Goal: Task Accomplishment & Management: Complete application form

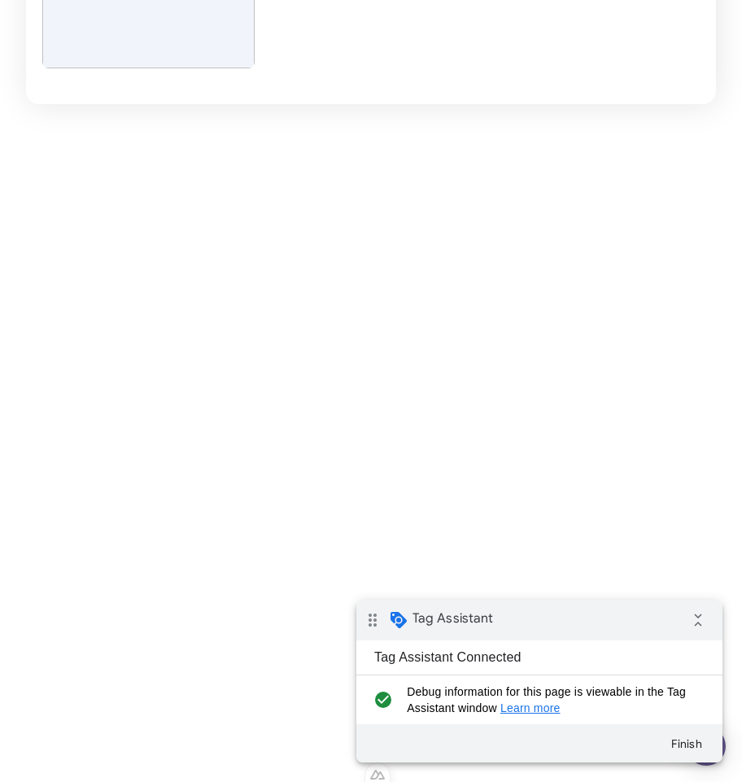
scroll to position [332, 0]
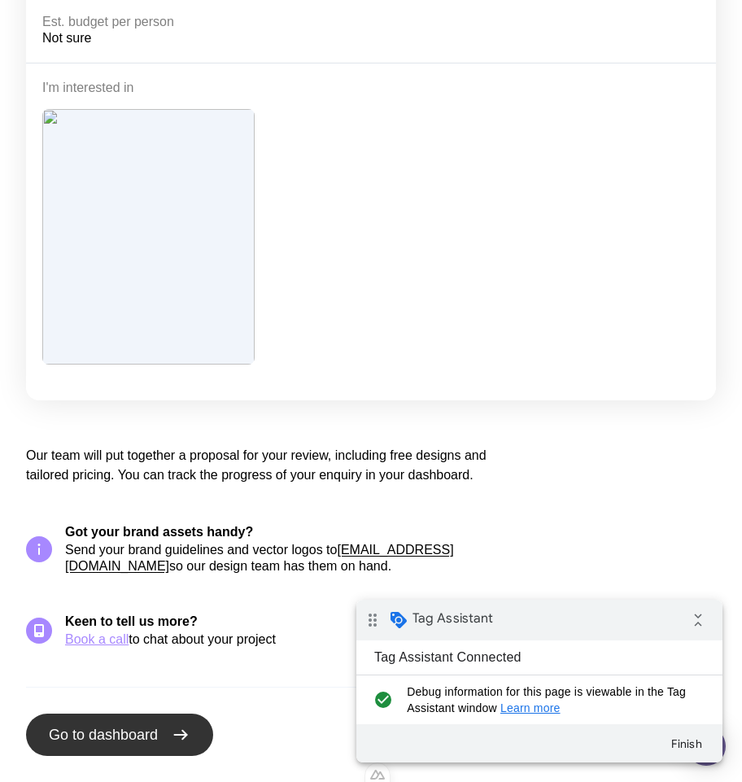
click at [128, 737] on span "Go to dashboard" at bounding box center [103, 735] width 109 height 20
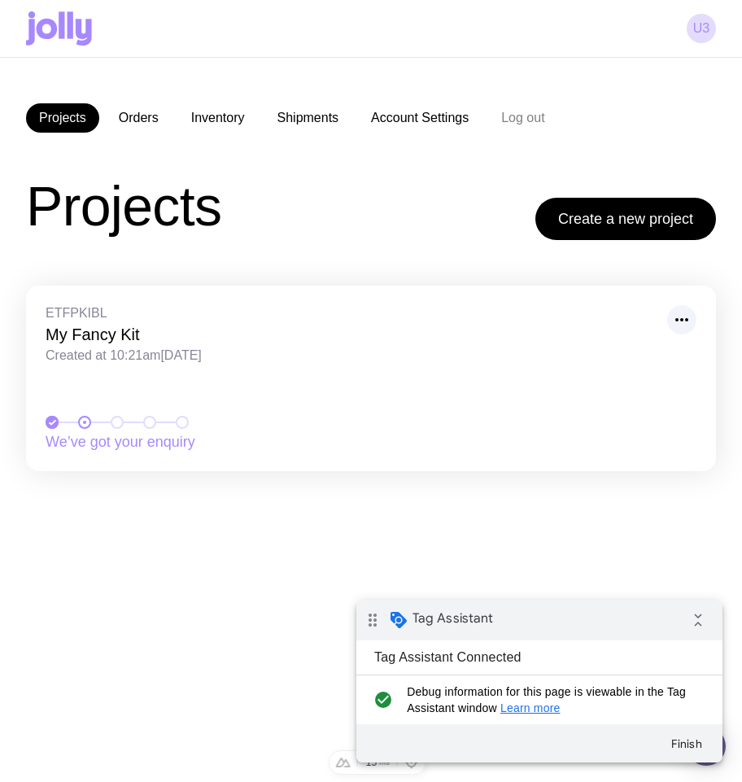
click at [272, 197] on div "Projects Create a new project" at bounding box center [371, 206] width 690 height 68
click at [83, 39] on icon at bounding box center [59, 28] width 66 height 34
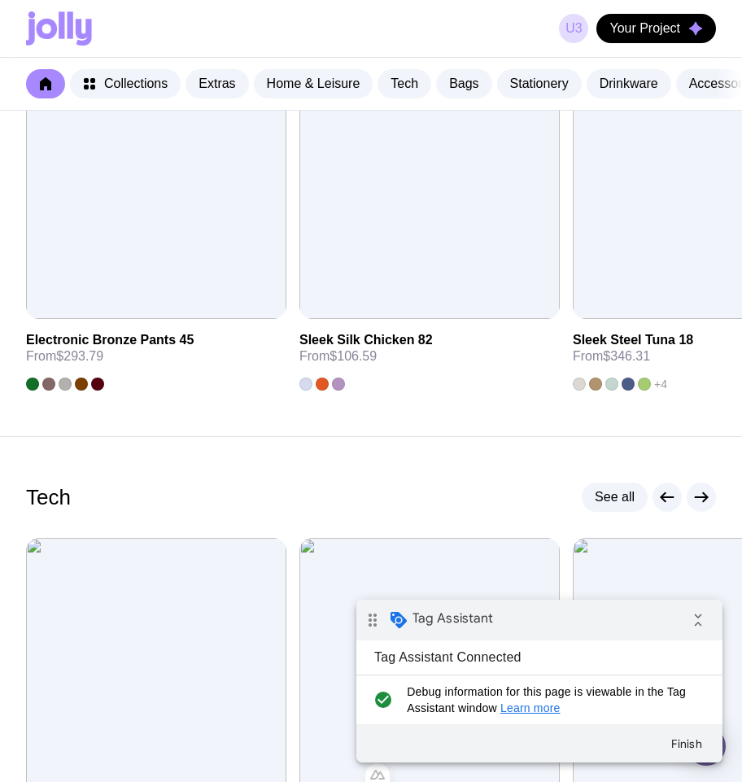
scroll to position [977, 0]
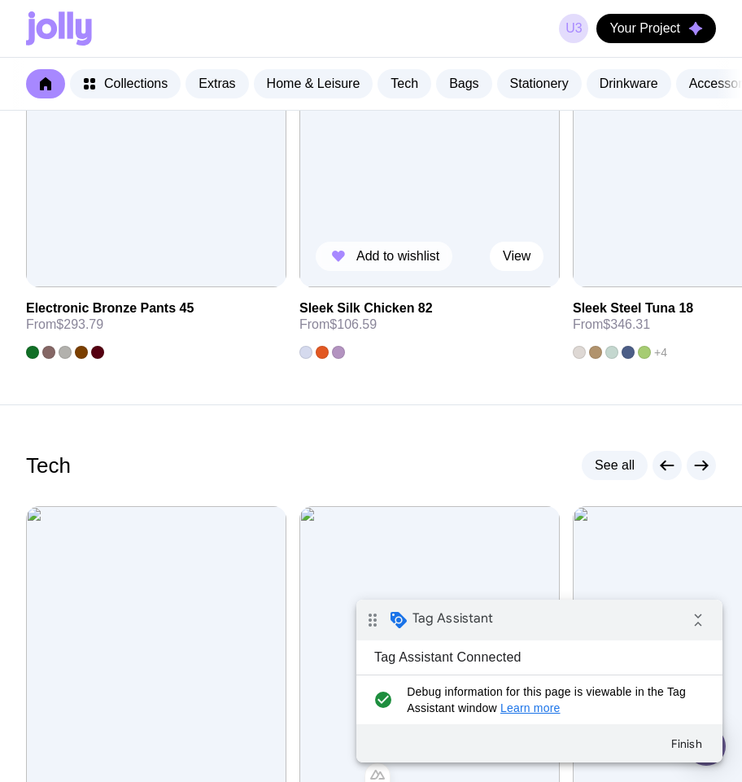
click at [371, 264] on span "Add to wishlist" at bounding box center [397, 256] width 83 height 16
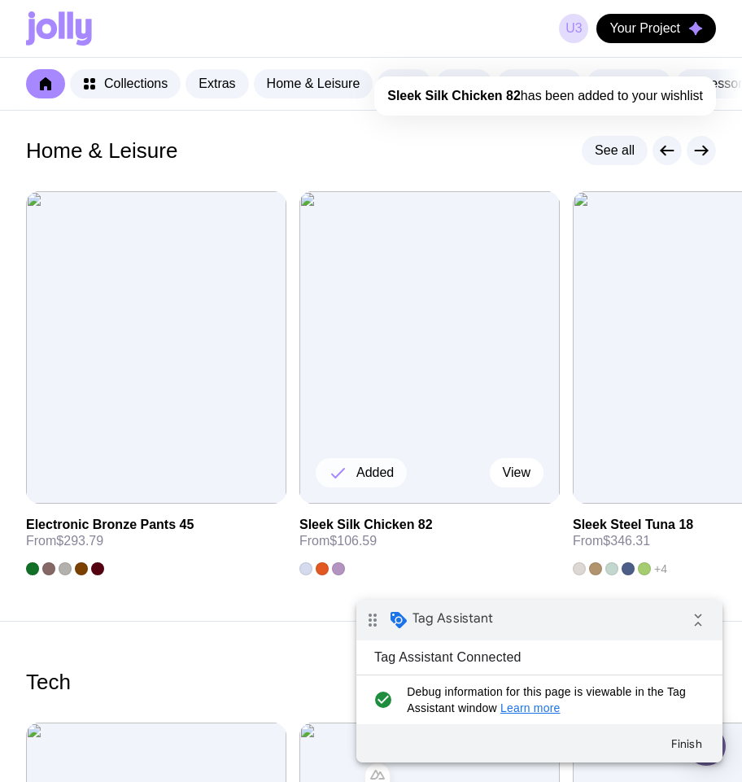
scroll to position [718, 0]
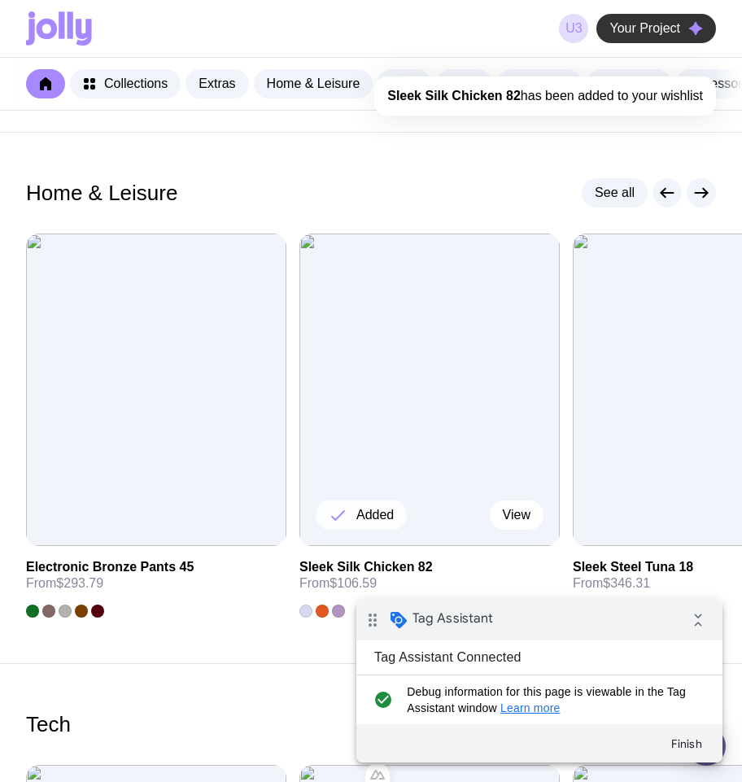
click at [630, 24] on span "Your Project" at bounding box center [644, 28] width 71 height 16
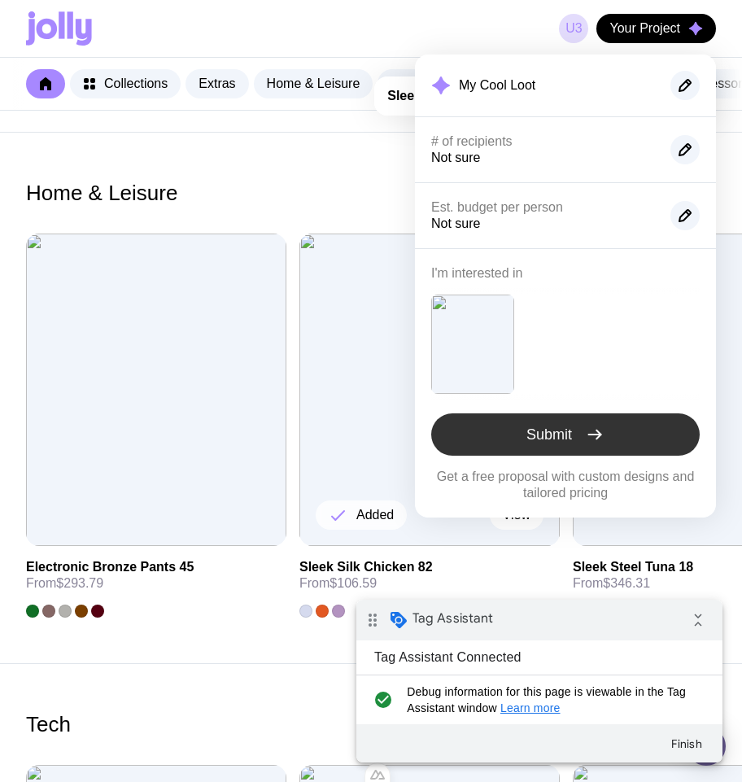
click at [552, 446] on button "Submit" at bounding box center [565, 434] width 268 height 42
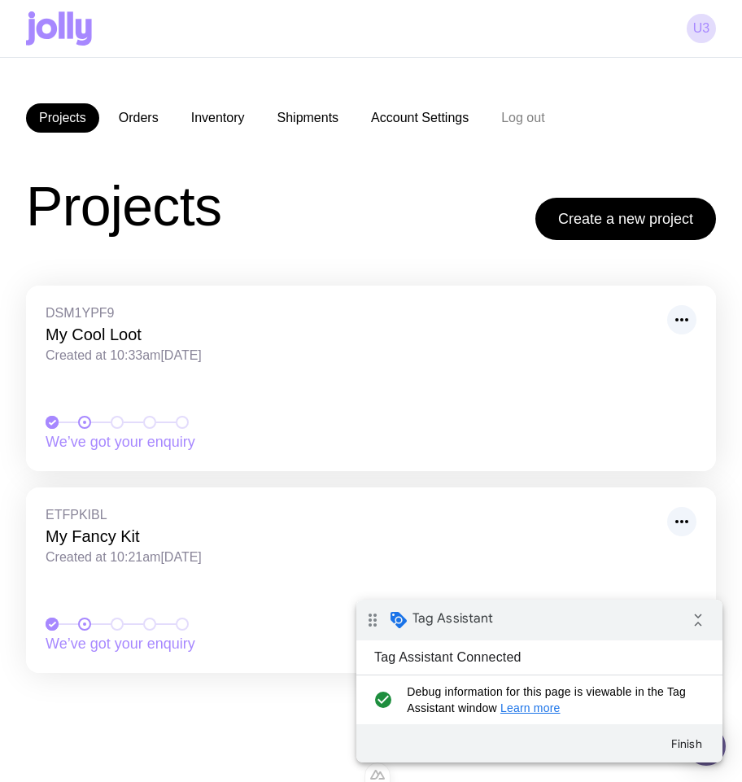
click at [69, 29] on icon at bounding box center [71, 24] width 6 height 27
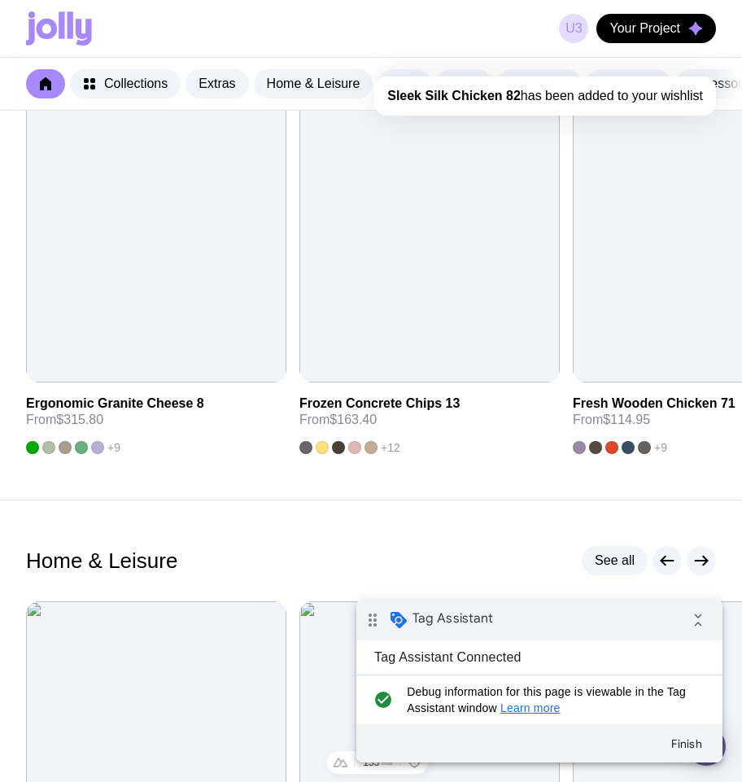
scroll to position [412, 0]
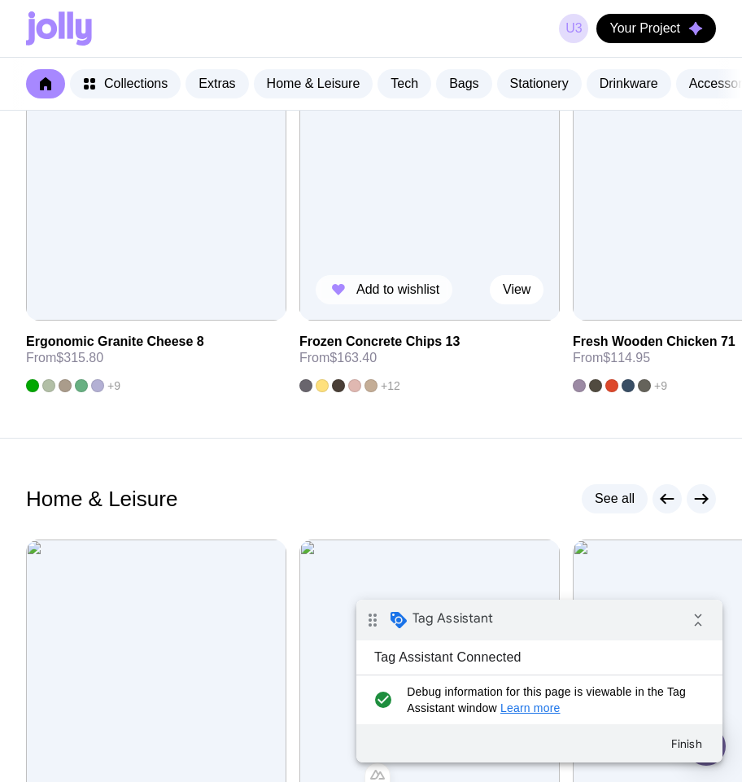
click at [390, 298] on span "Add to wishlist" at bounding box center [397, 289] width 83 height 16
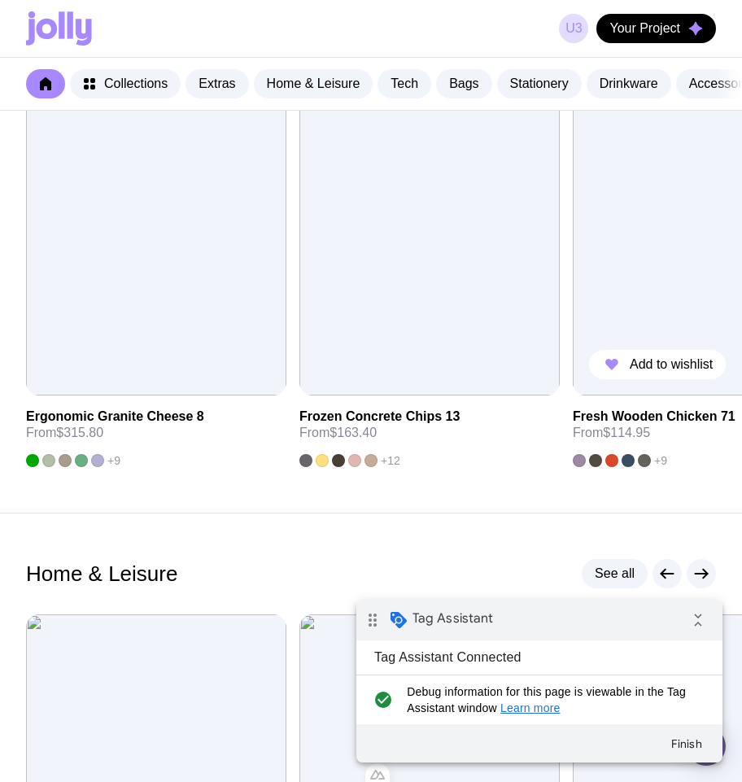
scroll to position [381, 0]
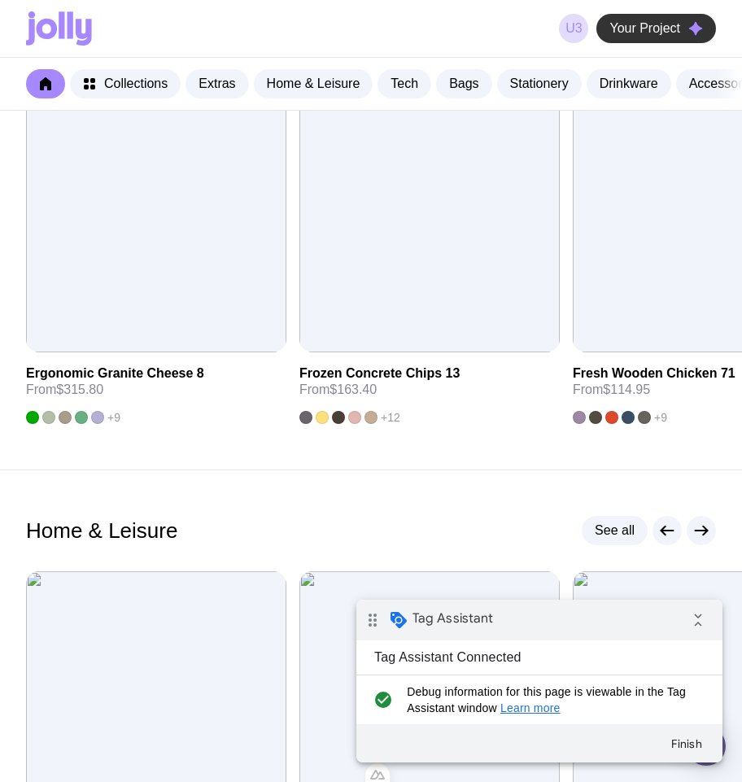
click at [673, 23] on span "Your Project" at bounding box center [644, 28] width 71 height 16
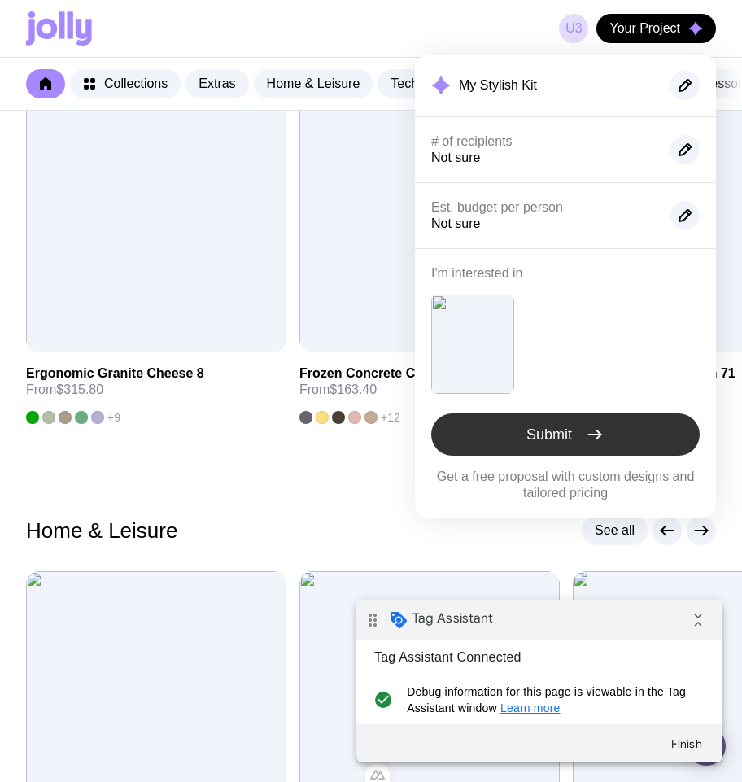
click at [599, 443] on icon "button" at bounding box center [595, 435] width 20 height 20
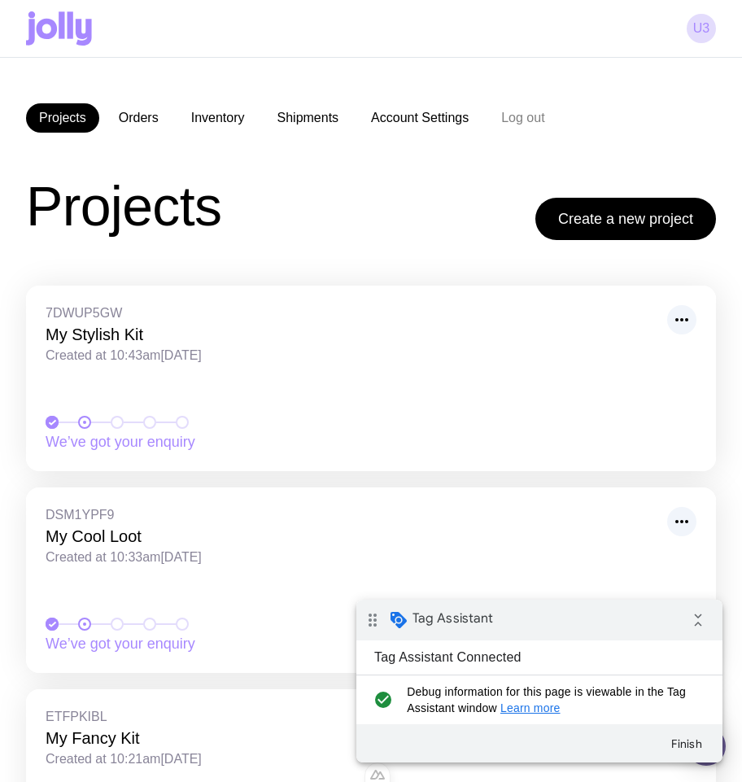
click at [73, 20] on icon at bounding box center [59, 28] width 66 height 34
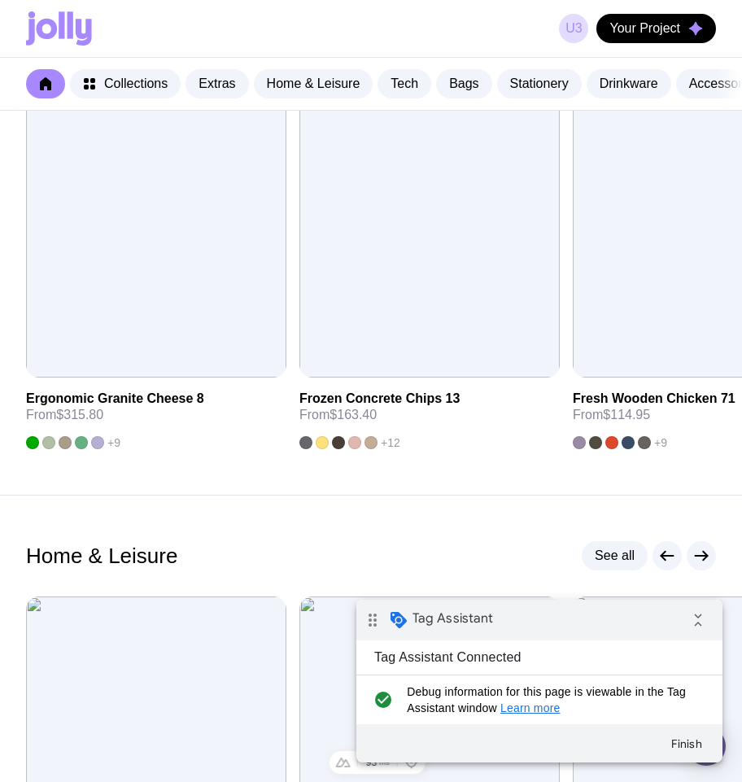
scroll to position [360, 0]
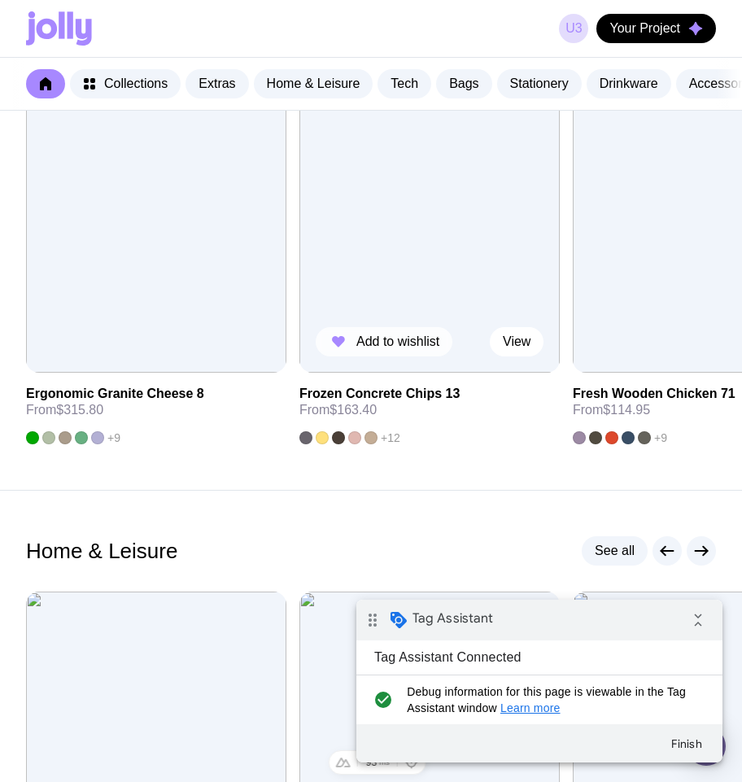
click at [392, 349] on span "Add to wishlist" at bounding box center [397, 342] width 83 height 16
click at [684, 28] on button "Your Project" at bounding box center [656, 28] width 120 height 29
click at [676, 37] on button "Your Project" at bounding box center [656, 28] width 120 height 29
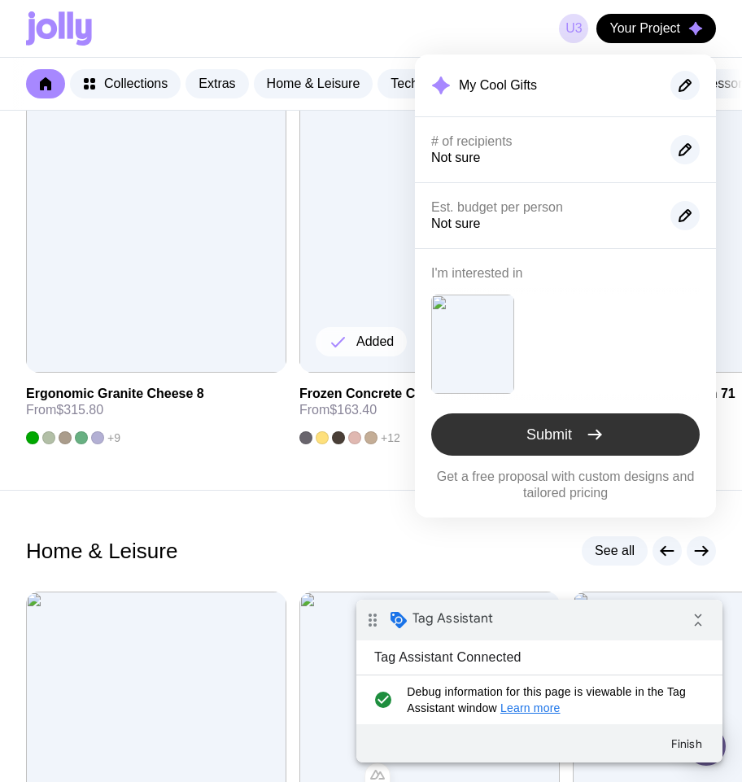
click at [558, 435] on span "Submit" at bounding box center [549, 435] width 46 height 20
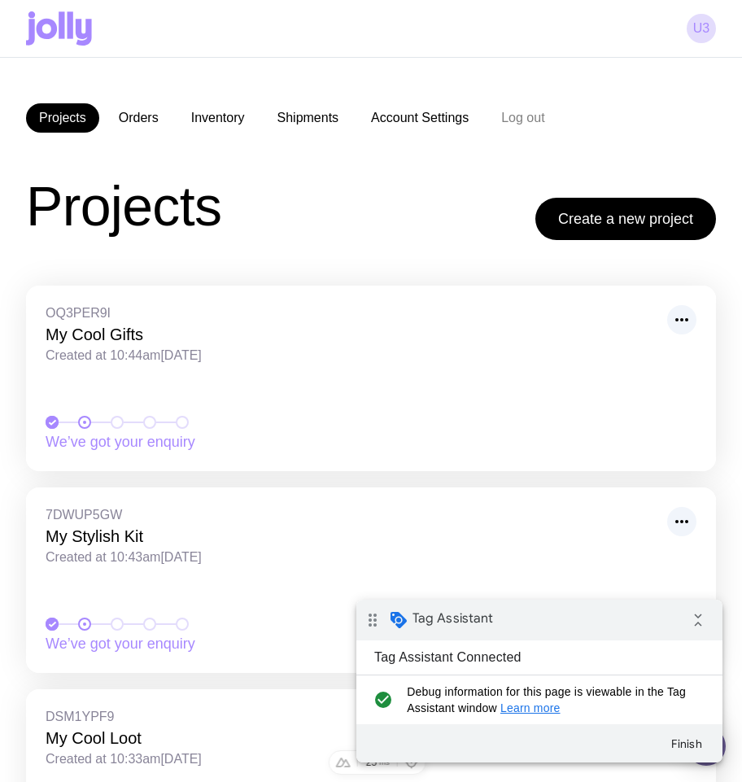
click at [53, 28] on icon at bounding box center [47, 29] width 21 height 20
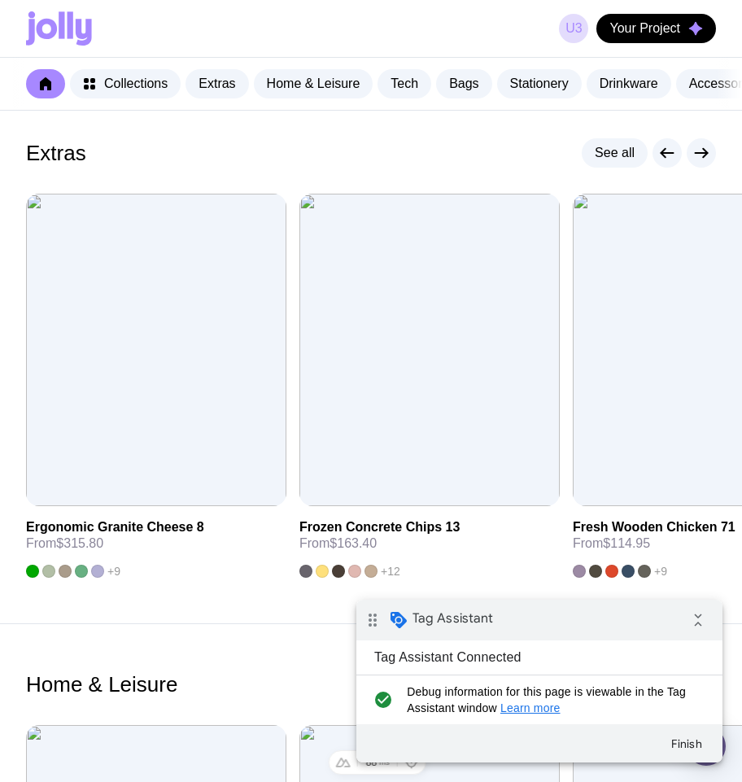
scroll to position [274, 0]
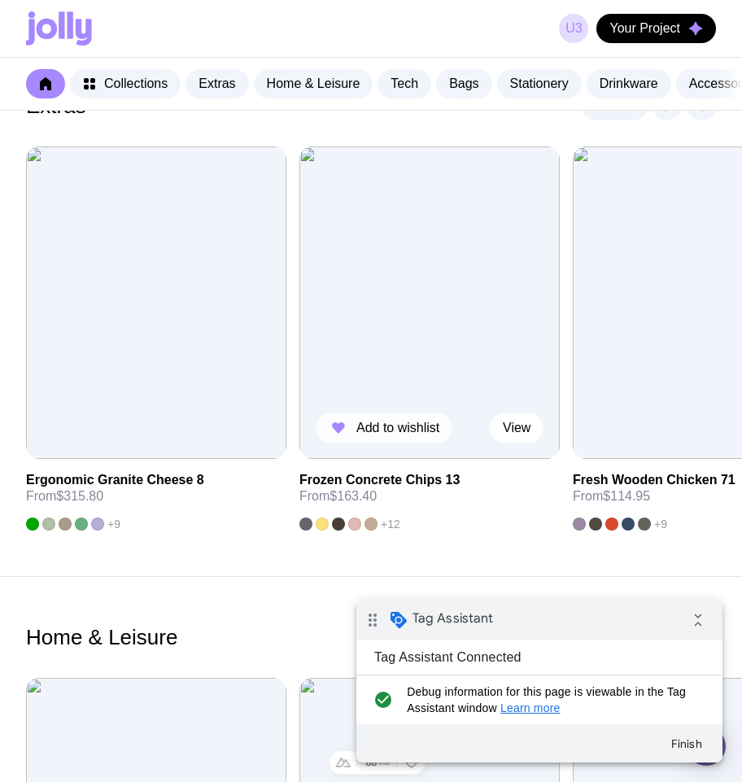
click at [359, 436] on span "Add to wishlist" at bounding box center [397, 428] width 83 height 16
click at [193, 249] on img at bounding box center [156, 302] width 260 height 312
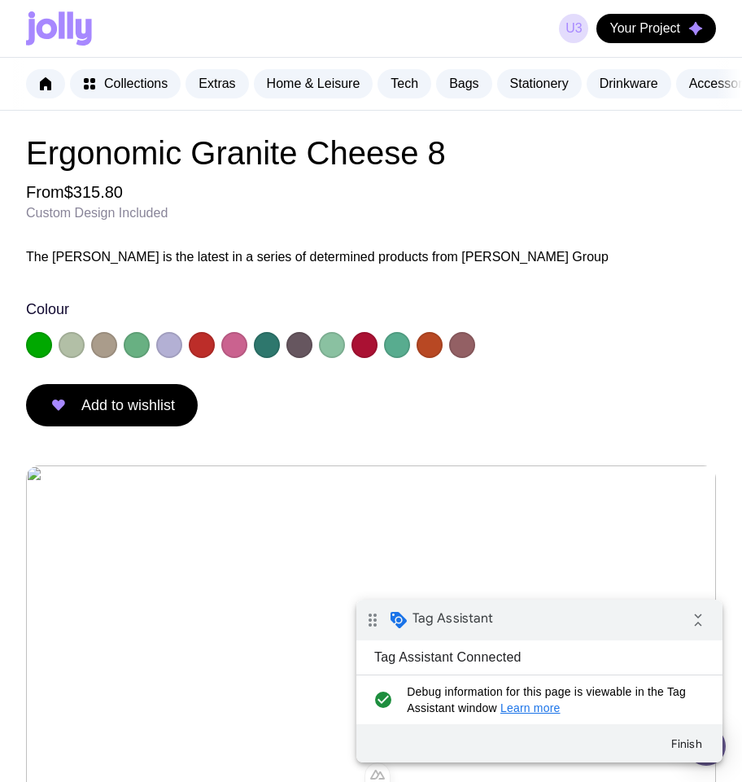
click at [382, 213] on div "From $315.80 Custom Design Included" at bounding box center [317, 201] width 582 height 39
click at [62, 29] on icon at bounding box center [62, 24] width 6 height 27
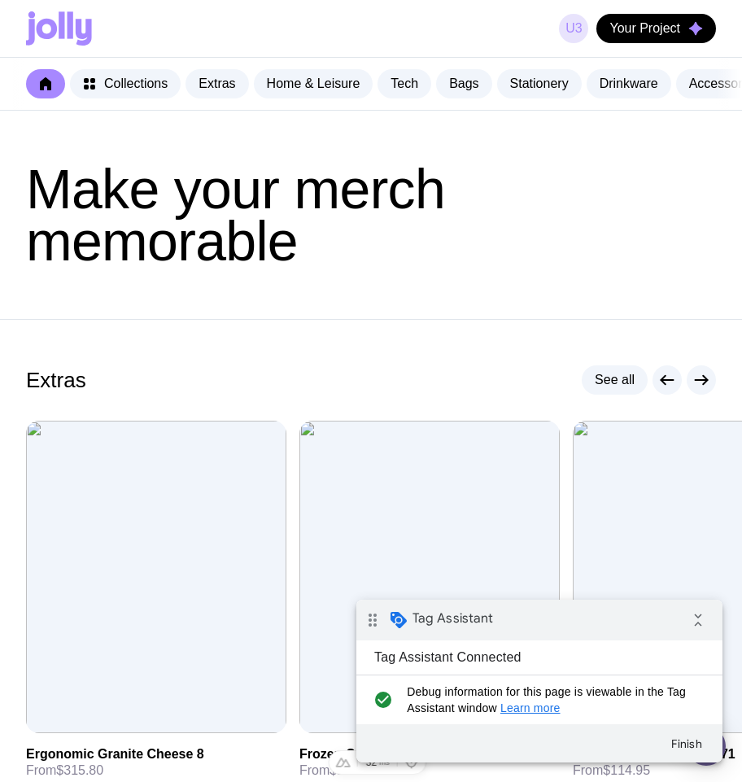
click at [573, 28] on link "u3" at bounding box center [573, 28] width 29 height 29
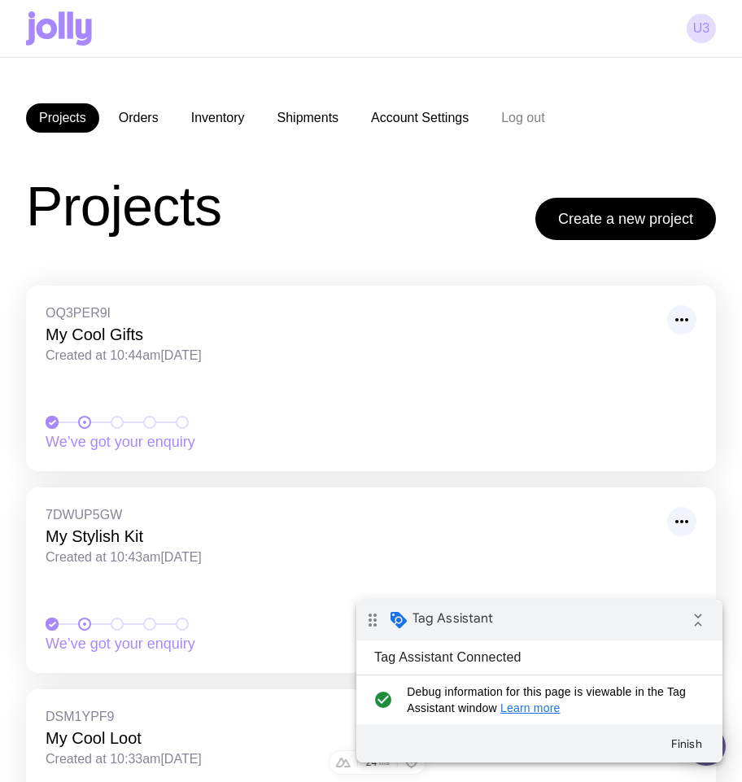
click at [45, 24] on icon at bounding box center [59, 28] width 66 height 34
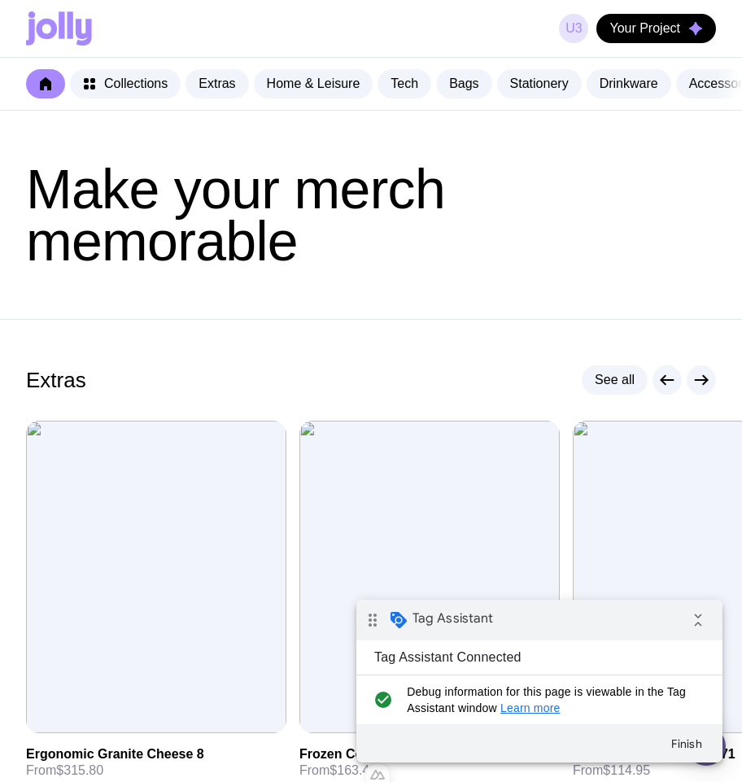
click at [569, 28] on link "u3" at bounding box center [573, 28] width 29 height 29
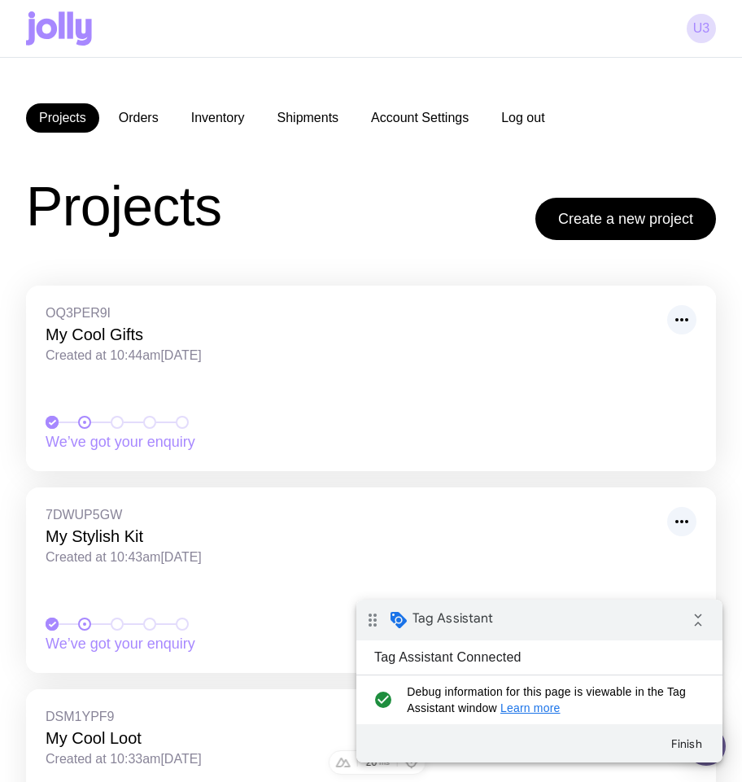
click at [549, 120] on button "Log out" at bounding box center [522, 117] width 69 height 29
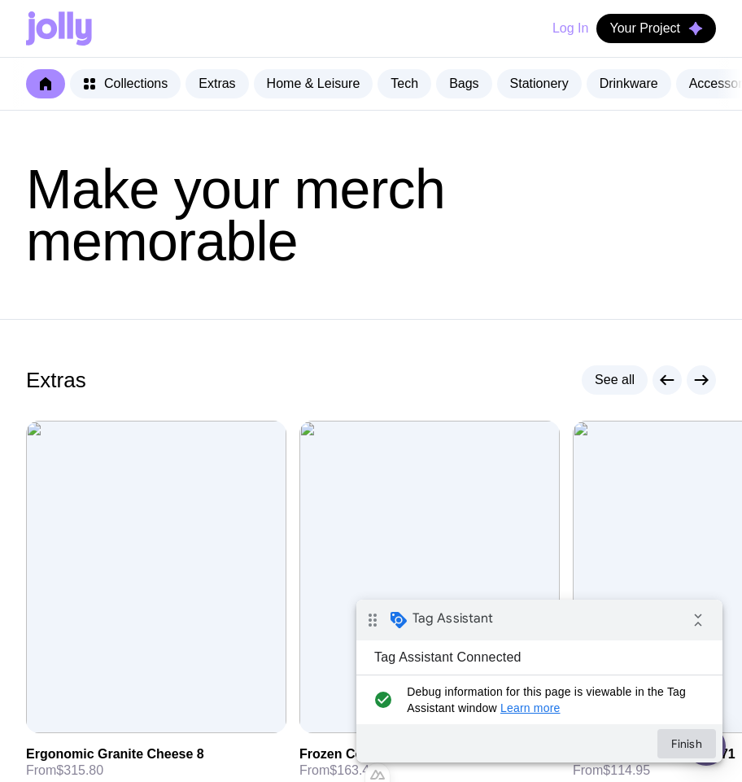
click at [684, 743] on button "Finish" at bounding box center [686, 743] width 59 height 29
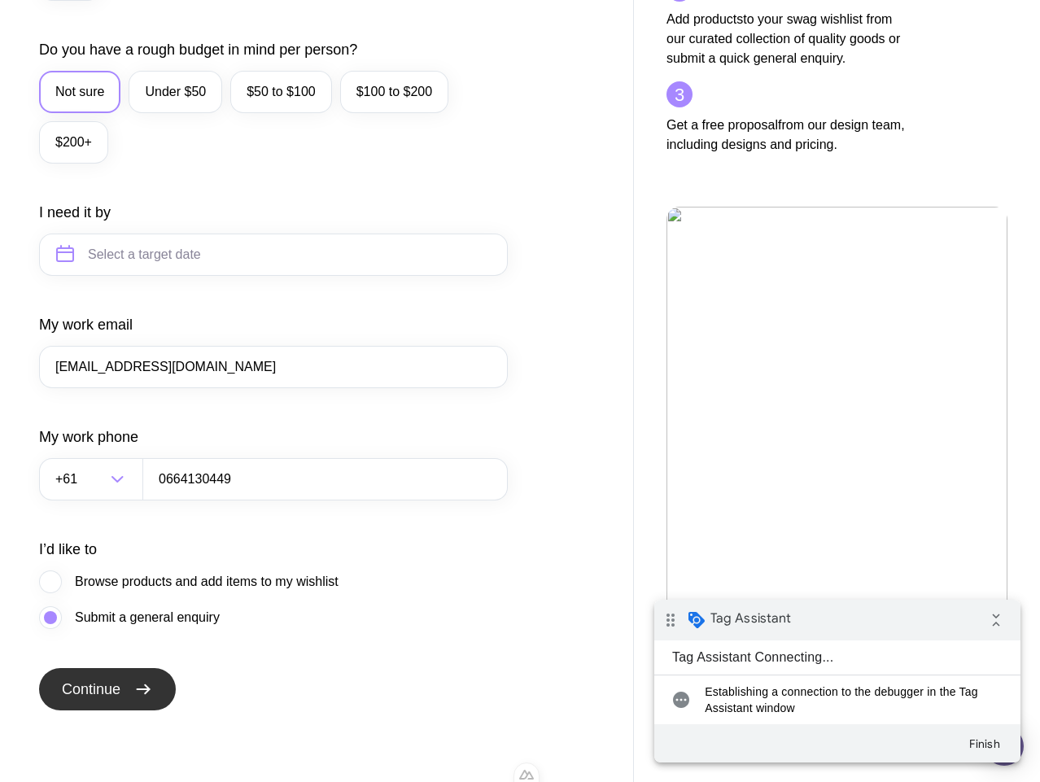
click at [129, 687] on button "Continue" at bounding box center [107, 689] width 137 height 42
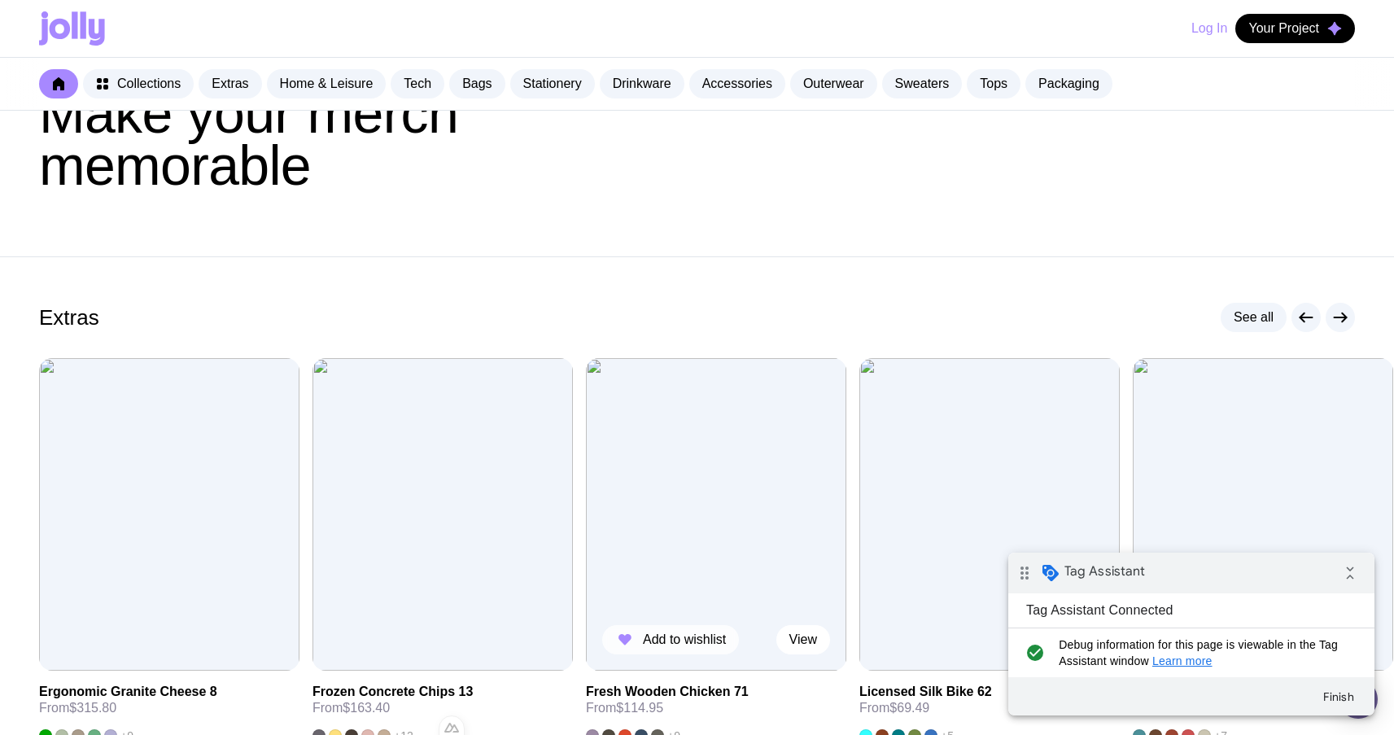
scroll to position [110, 0]
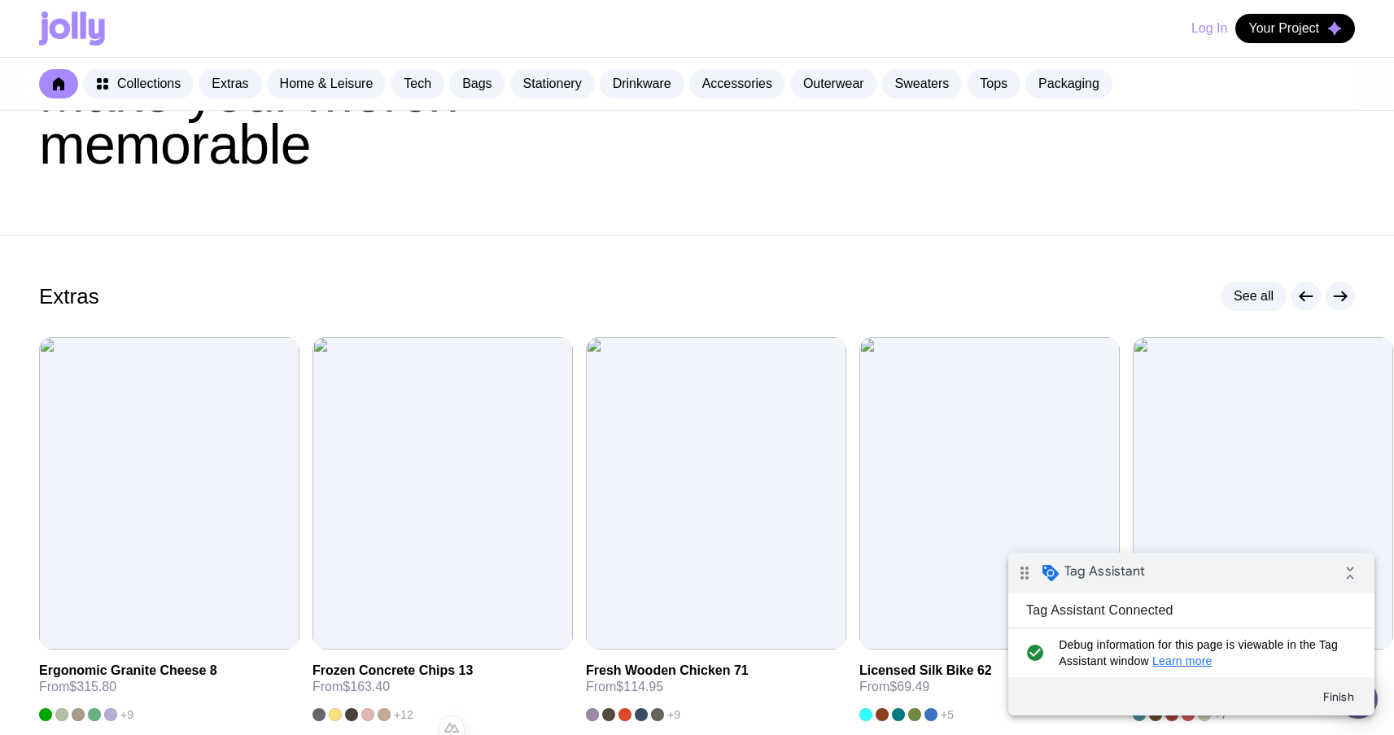
click at [686, 234] on header "Make your merch memorable" at bounding box center [697, 118] width 1394 height 234
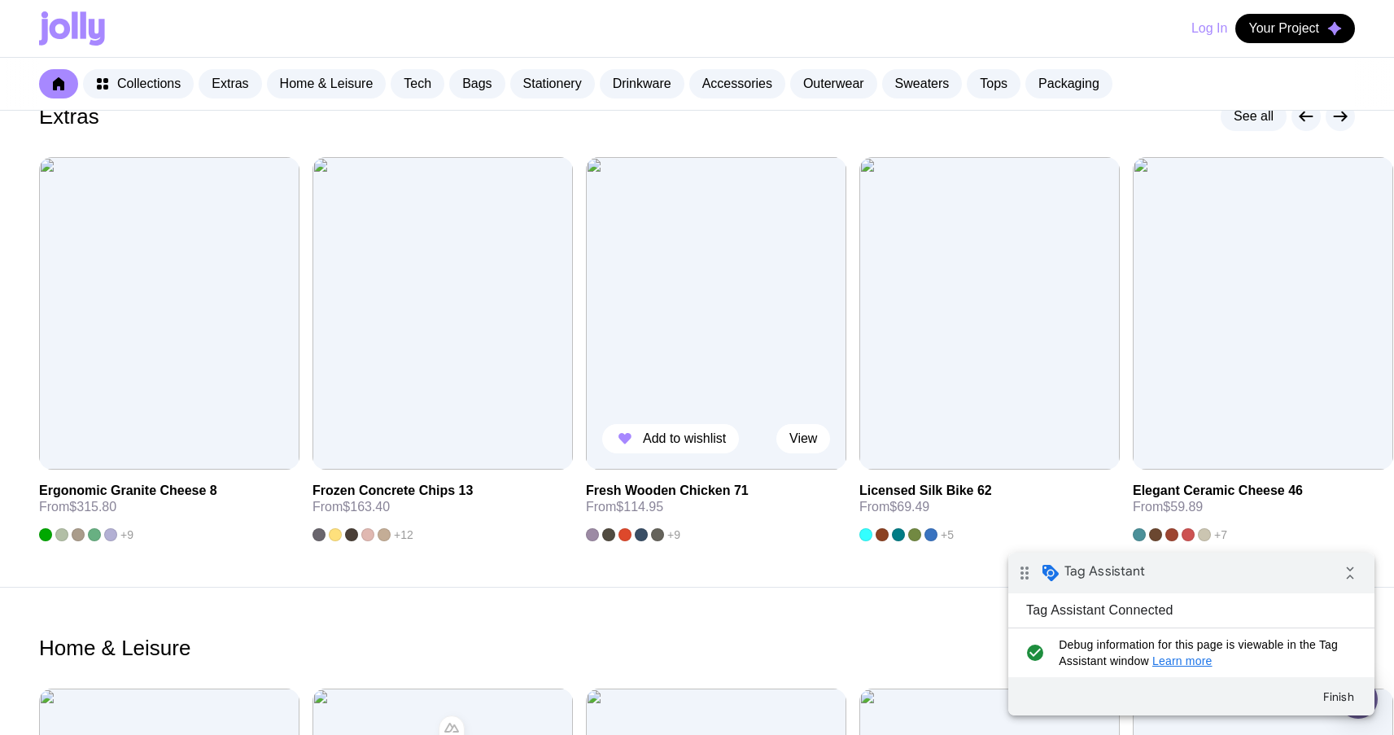
scroll to position [321, 0]
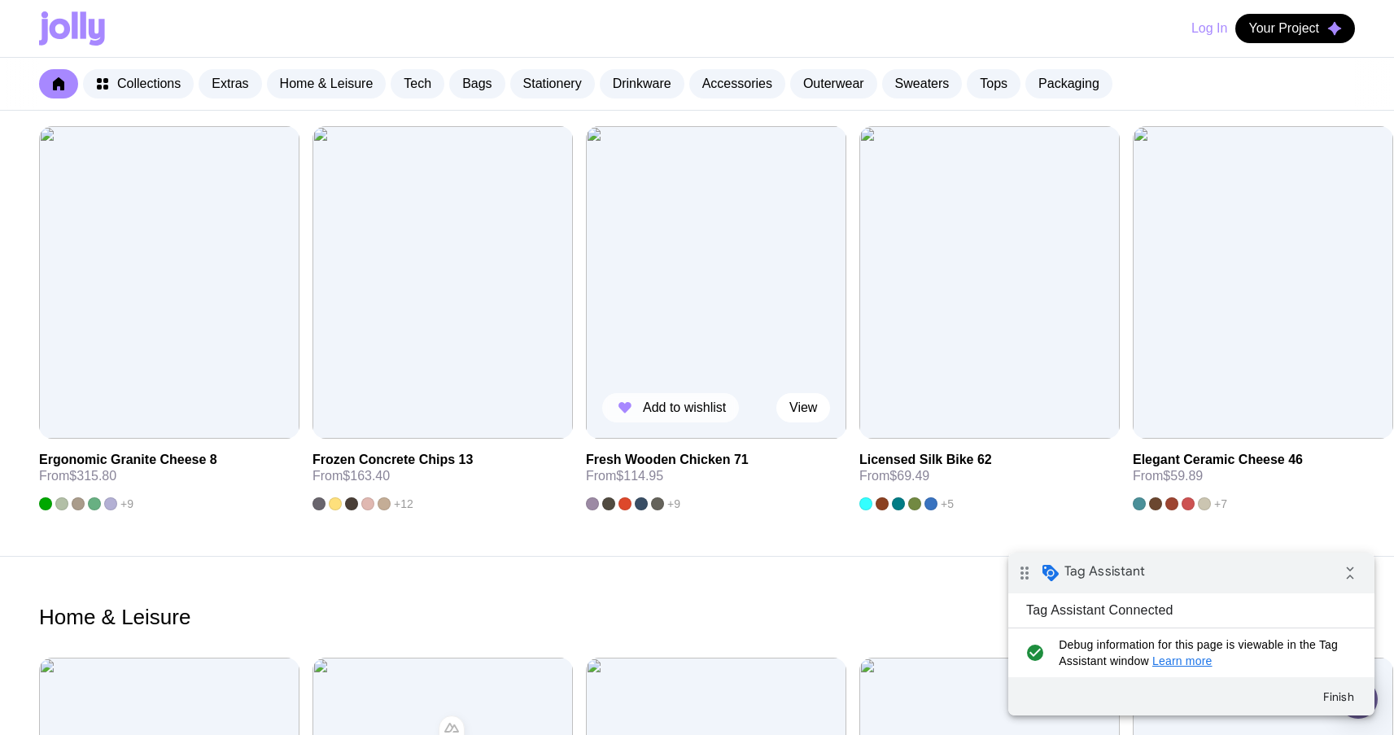
click at [674, 412] on span "Add to wishlist" at bounding box center [684, 407] width 83 height 16
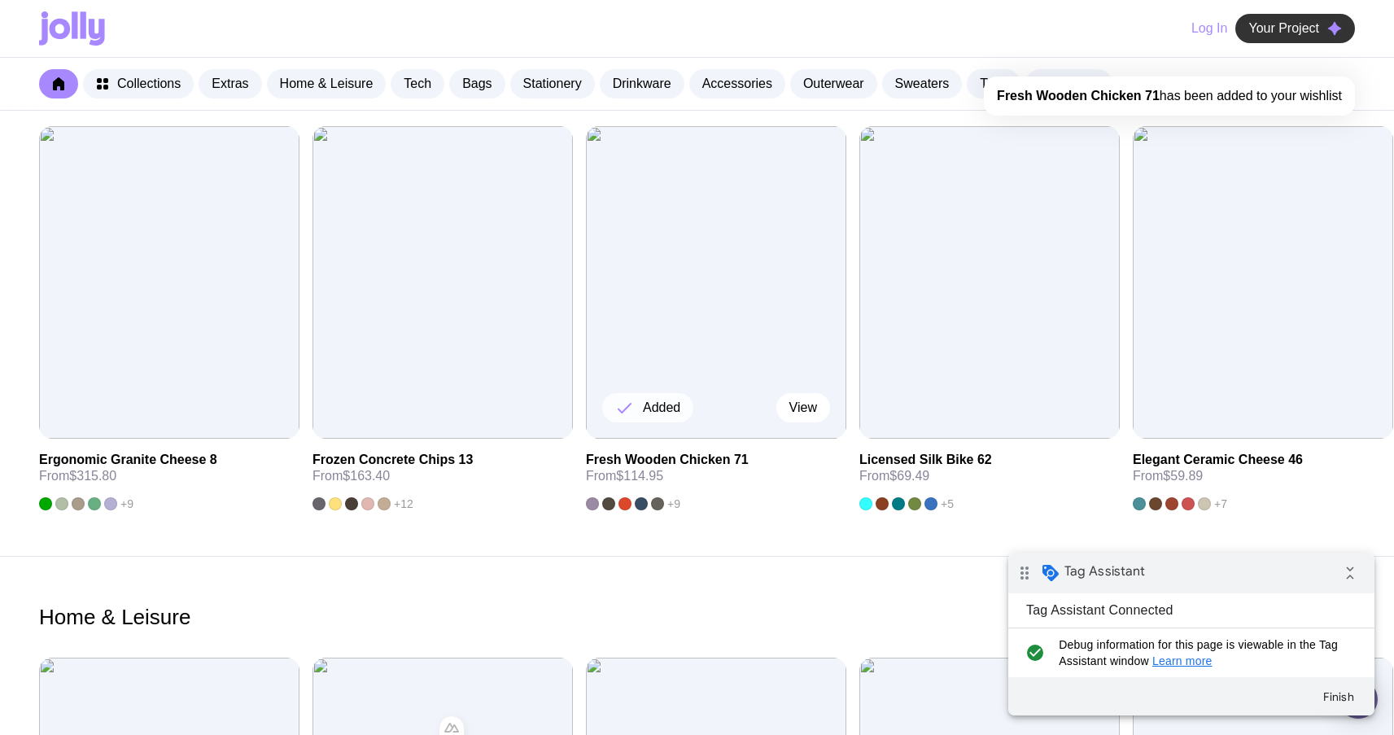
click at [890, 28] on span "Your Project" at bounding box center [1283, 28] width 71 height 16
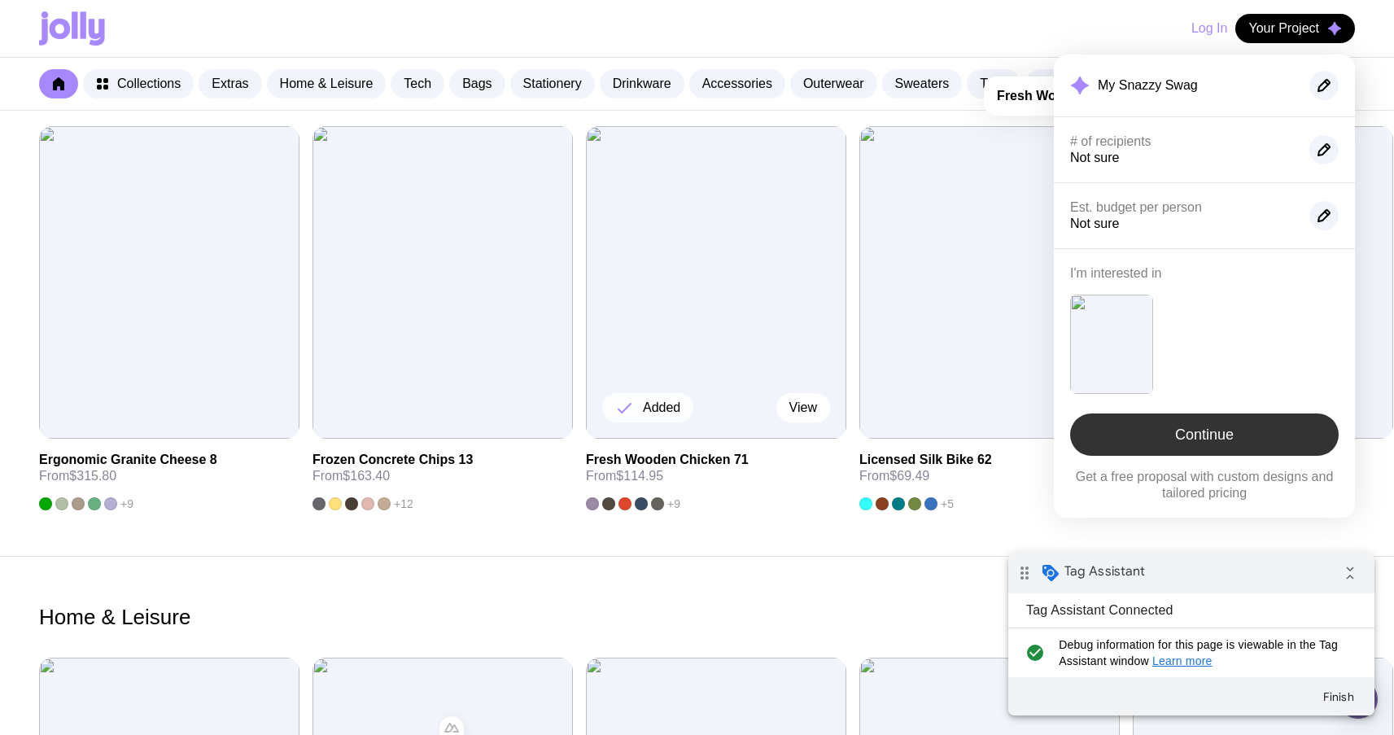
click at [890, 440] on link "Continue" at bounding box center [1204, 434] width 268 height 42
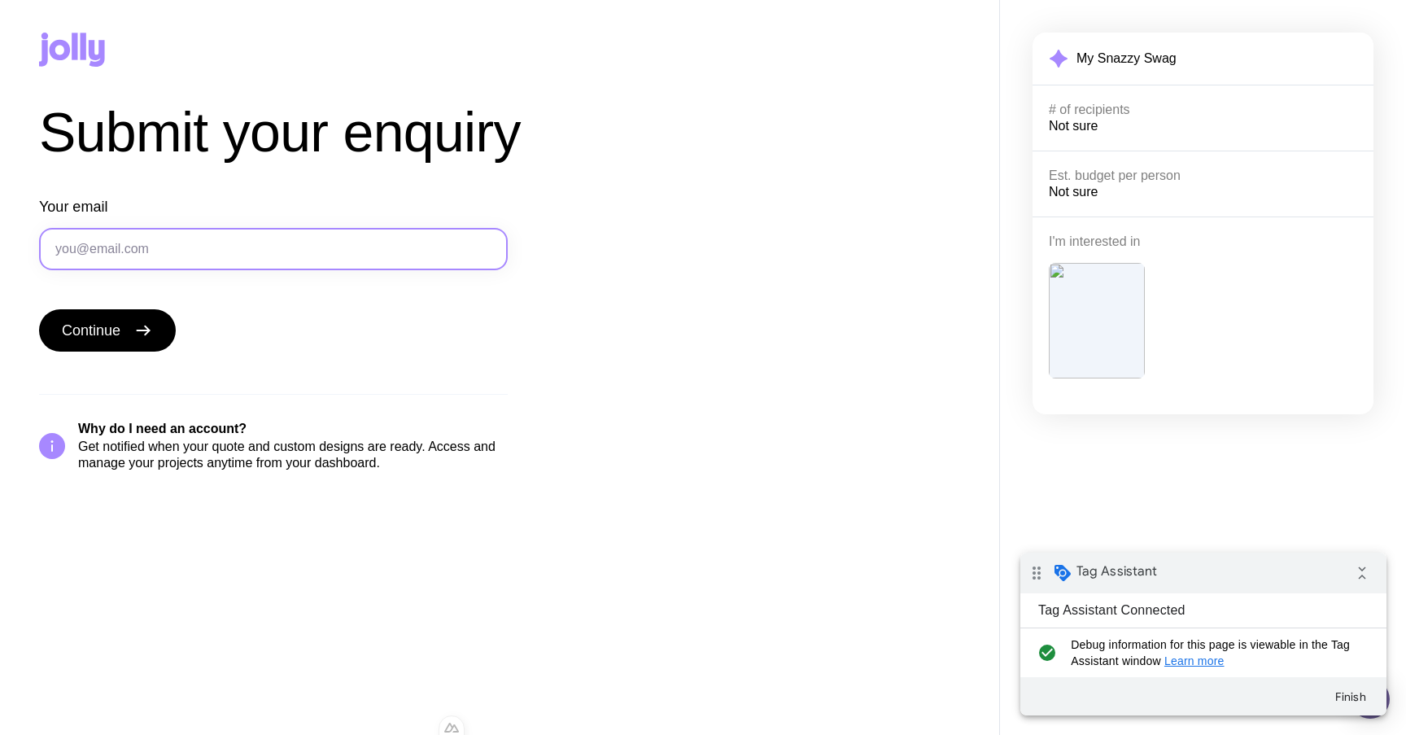
click at [139, 245] on input "Your email" at bounding box center [273, 249] width 469 height 42
type input "г"
type input "[EMAIL_ADDRESS][DOMAIN_NAME]"
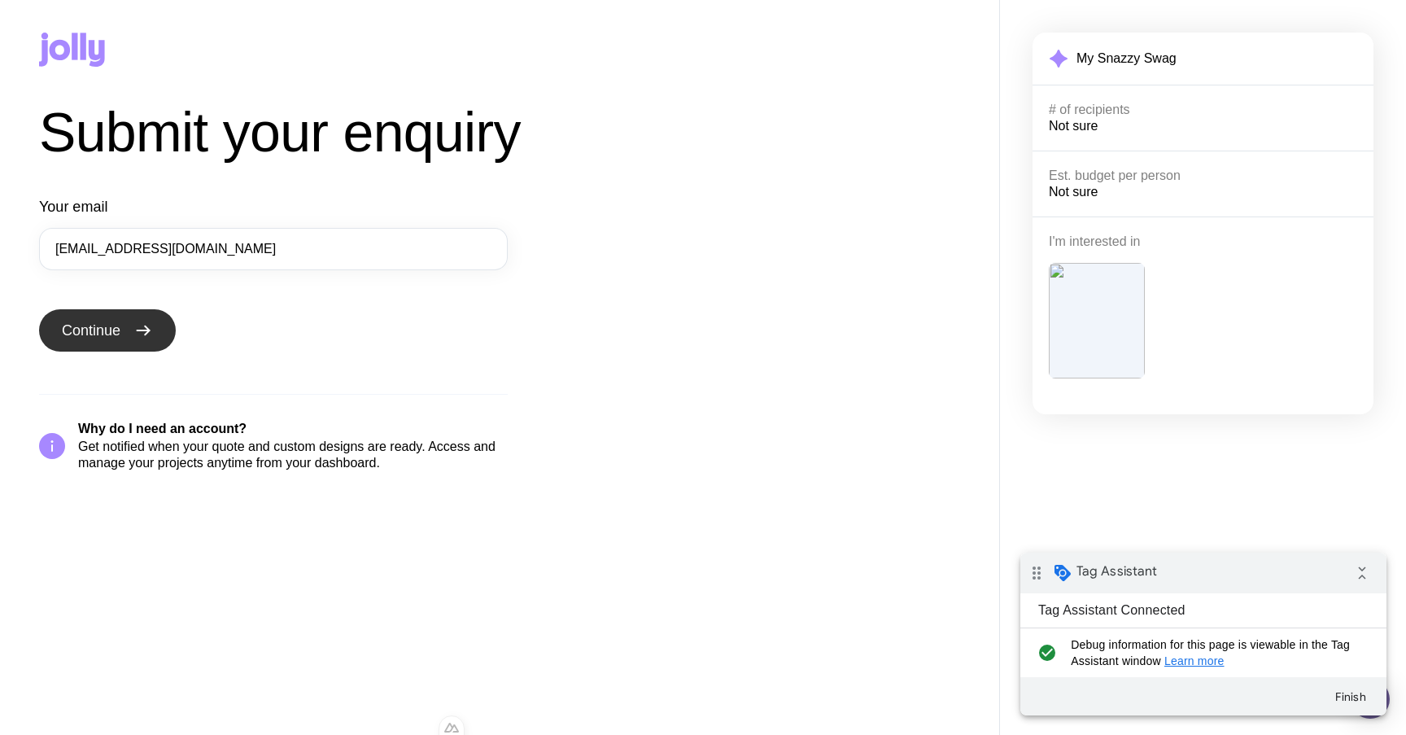
click at [103, 324] on span "Continue" at bounding box center [91, 331] width 59 height 20
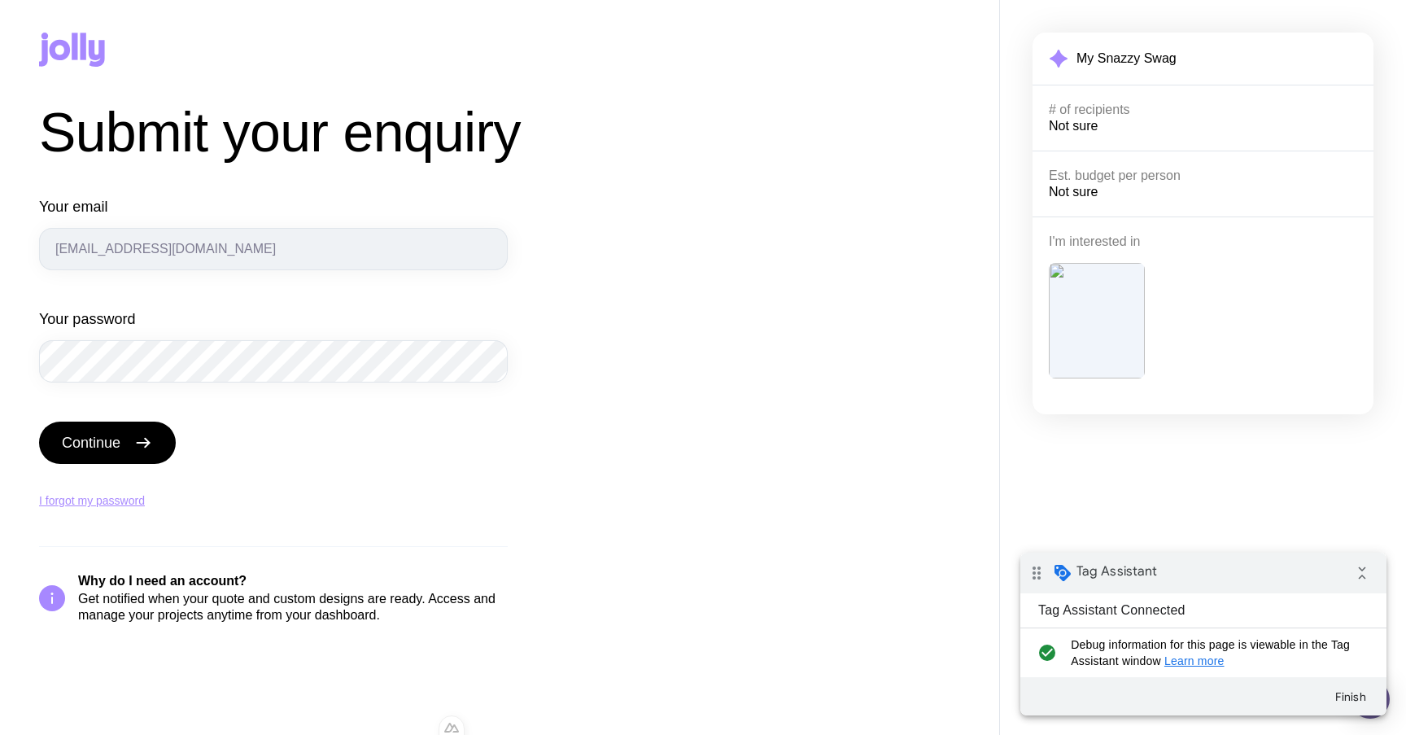
click at [39, 421] on button "Continue" at bounding box center [107, 442] width 137 height 42
